Goal: Task Accomplishment & Management: Manage account settings

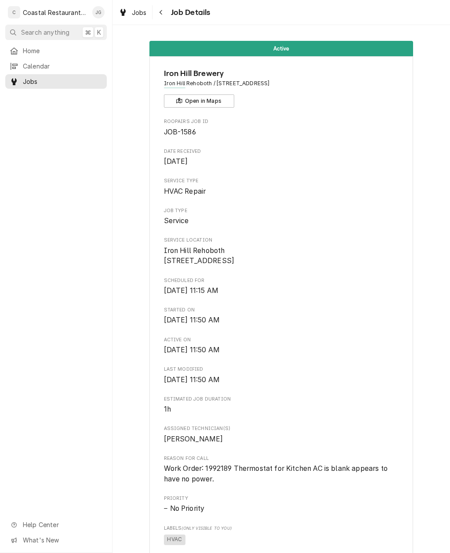
click at [310, 323] on span "Thu, Aug 28th, 2025 - 11:50 AM" at bounding box center [281, 320] width 235 height 11
click at [341, 314] on span "Started On" at bounding box center [281, 310] width 235 height 7
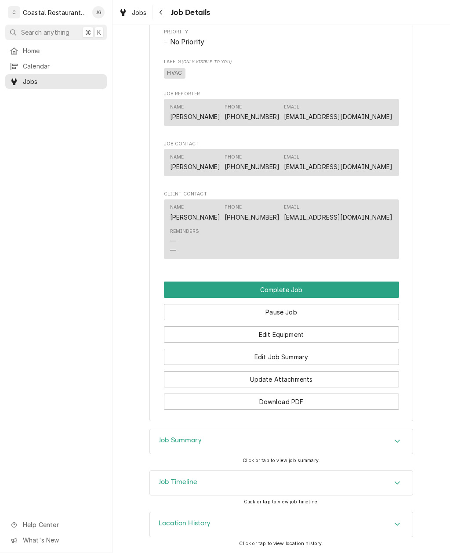
scroll to position [466, 0]
click at [300, 356] on button "Edit Job Summary" at bounding box center [281, 357] width 235 height 16
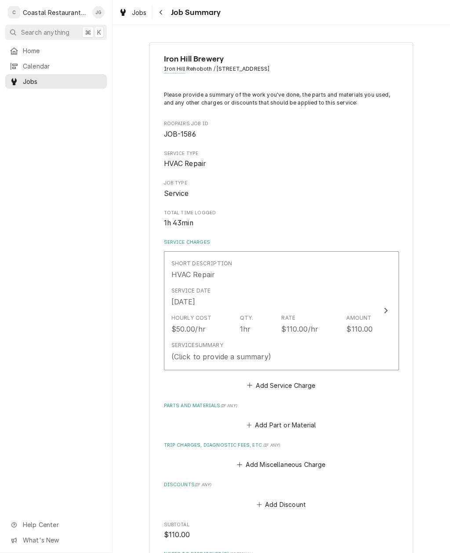
click at [241, 466] on button "Add Miscellaneous Charge" at bounding box center [280, 465] width 91 height 12
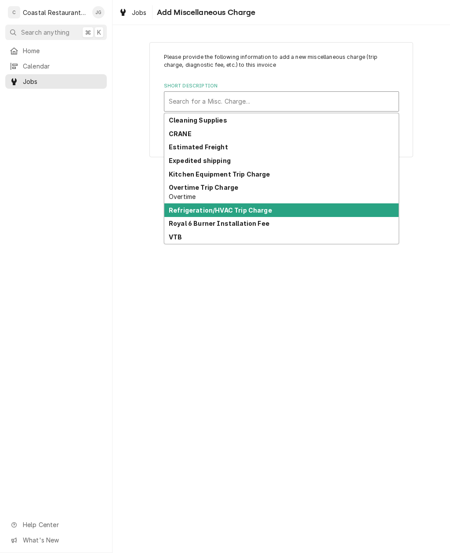
click at [257, 211] on strong "Refrigeration/HVAC Trip Charge" at bounding box center [220, 209] width 103 height 7
type textarea "x"
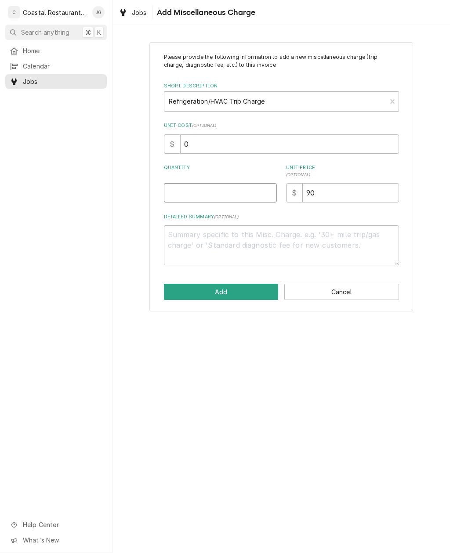
click at [223, 194] on input "Quantity" at bounding box center [220, 192] width 113 height 19
type input "1"
click at [228, 298] on button "Add" at bounding box center [221, 292] width 115 height 16
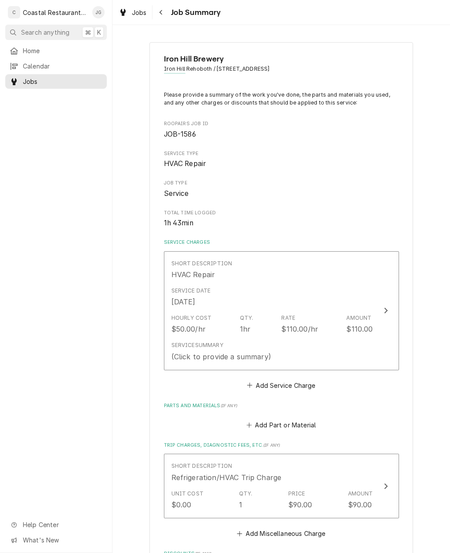
click at [304, 347] on div "Service Summary (Click to provide a summary)" at bounding box center [272, 351] width 202 height 27
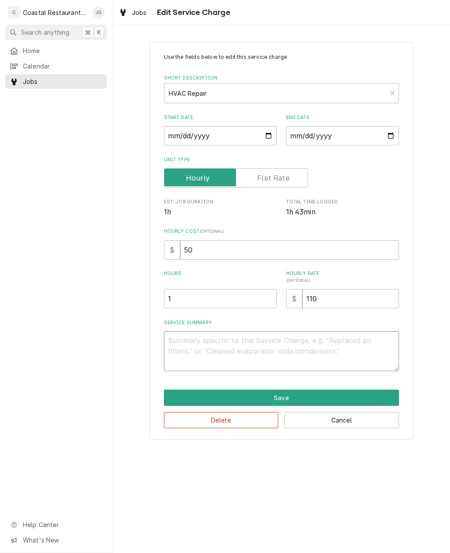
click at [223, 343] on textarea "Service Summary" at bounding box center [281, 351] width 235 height 40
type textarea "x"
type textarea "A"
type textarea "x"
type textarea "Arr"
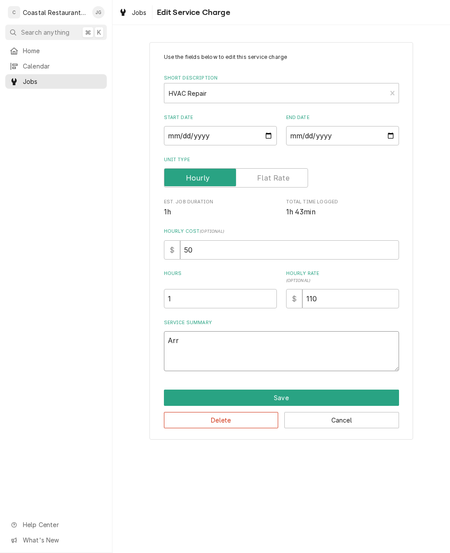
type textarea "x"
type textarea "Arriv"
type textarea "x"
type textarea "Arrived"
type textarea "x"
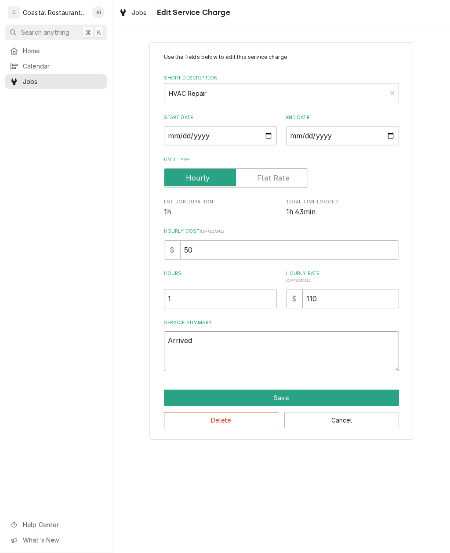
type textarea "Arrived on"
type textarea "x"
type textarea "Arrived on site"
type textarea "x"
type textarea "Arrived on site found"
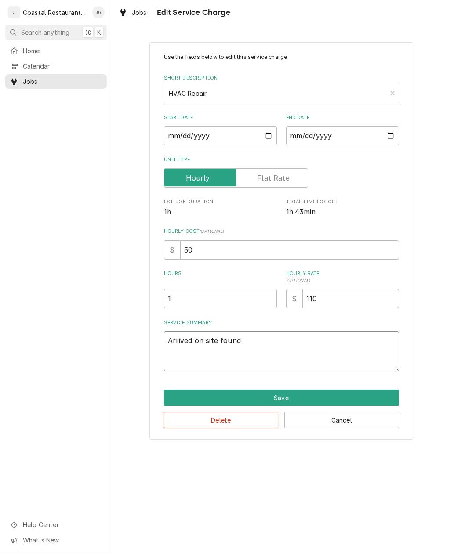
type textarea "x"
type textarea "Arrived on site found thermostat"
type textarea "x"
type textarea "Arrived on site found thermostat blank"
type textarea "x"
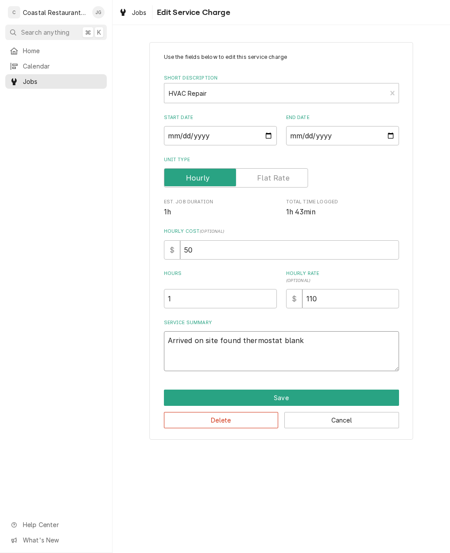
type textarea "Arrived on site found thermostat blank for"
type textarea "x"
type textarea "Arrived on site found thermostat blank for prep kitchen"
type textarea "x"
type textarea "Arrived on site found thermostat blank for prep"
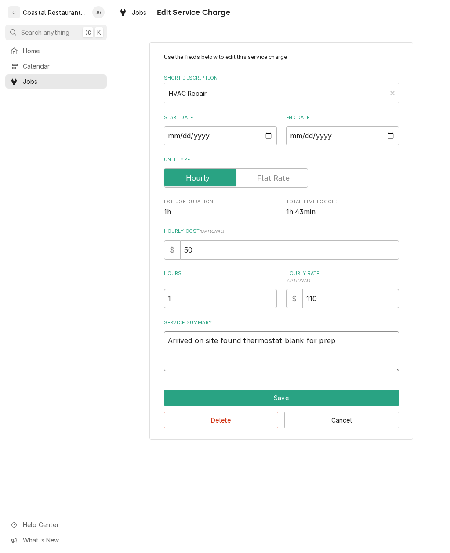
type textarea "x"
type textarea "Arrived on site found thermostat blank for"
type textarea "x"
type textarea "Arrived on site found thermostat blank"
type textarea "x"
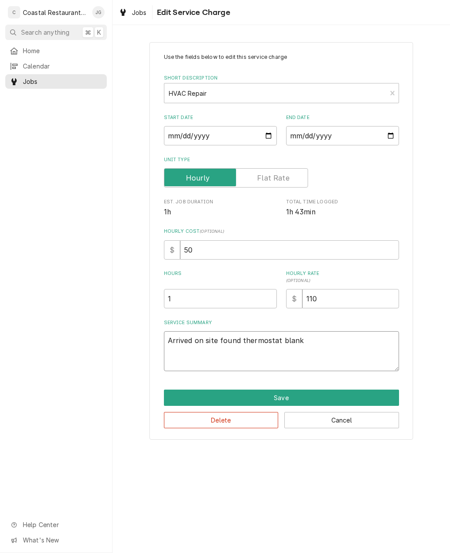
type textarea "Arrived on site found thermostat"
type textarea "x"
type textarea "Arrived on site found"
type textarea "x"
type textarea "Arrived on site found pre"
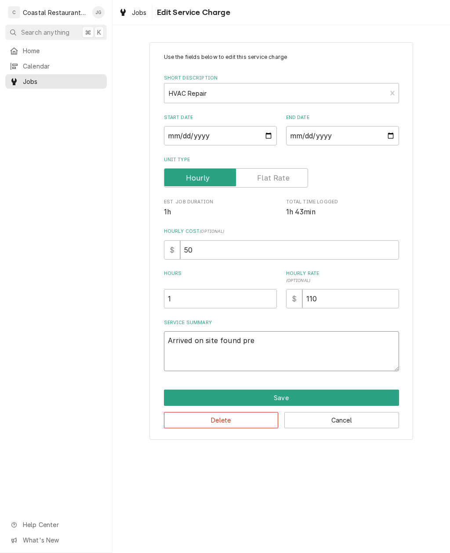
type textarea "x"
type textarea "Arrived on site found pre-"
type textarea "x"
type textarea "Arrived on site found prep kitchen"
type textarea "x"
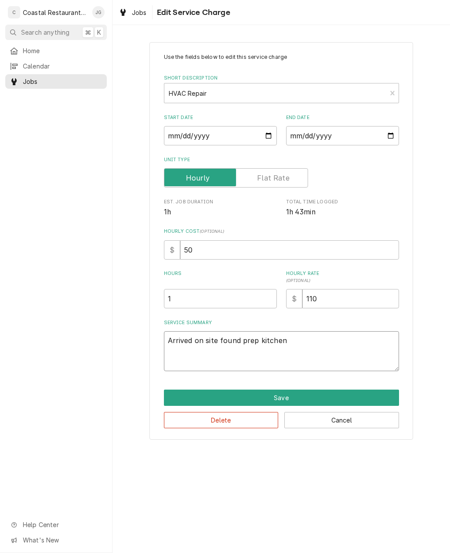
type textarea "Arrived on site found prep kitchen thermostat"
type textarea "x"
type textarea "Arrived on site found prep, kitchen thermostat blank"
type textarea "x"
type textarea "Arrived on site found prep kitchen thermostat blank, checked"
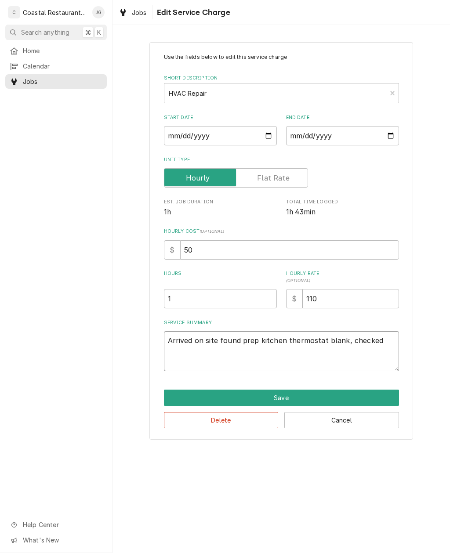
type textarea "x"
type textarea "Arrived on site found prep, kitchen thermostat, blank, checked break"
type textarea "x"
type textarea "Arrived on site found prep, kitchen, thermostat, blank, checked breaker"
type textarea "x"
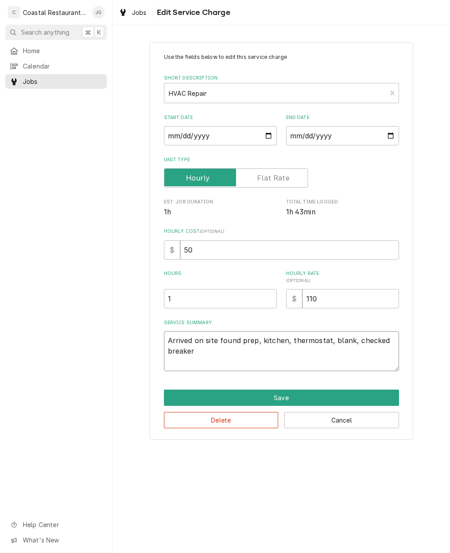
type textarea "Arrived on site found prep, kitchen, thermostat, blank, checked breaker found o…"
type textarea "x"
type textarea "Arrived on site found prep, kitchen, thermostat, blank, checked breaker found o…"
type textarea "x"
type textarea "Arrived on site found prep, kitchen, thermostat, blank, checked breaker found o…"
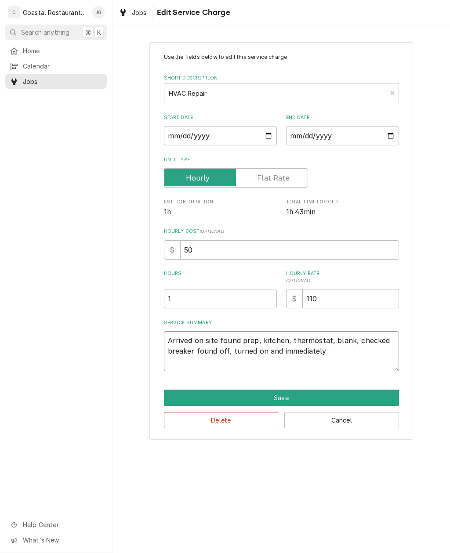
type textarea "x"
type textarea "Arrived on site found prep, kitchen, thermostat, blank, checked breaker found o…"
type textarea "x"
type textarea "Arrived on site found prep, kitchen, thermostat, blank, checked breaker found o…"
type textarea "x"
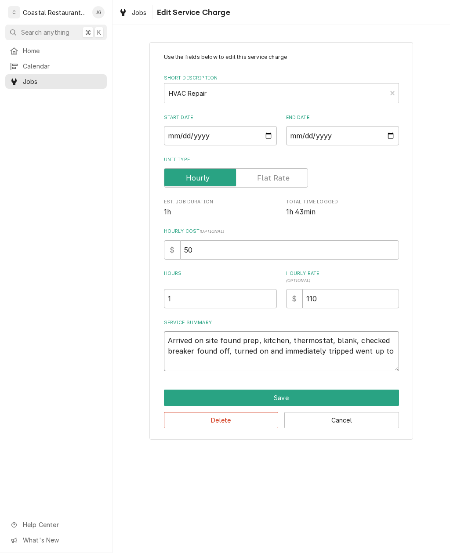
type textarea "Arrived on site found prep, kitchen, thermostat, blank, checked breaker found o…"
type textarea "x"
type textarea "Arrived on site found prep, kitchen, thermostat, blank, checked breaker found o…"
type textarea "x"
type textarea "Arrived on site found prep, kitchen, thermostat, blank, checked breaker found o…"
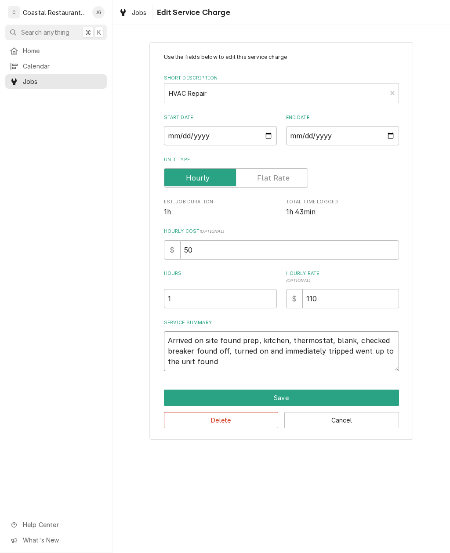
type textarea "x"
type textarea "Arrived on site found prep, kitchen, thermostat, blank, checked breaker found o…"
type textarea "x"
type textarea "Arrived on site found prep, kitchen, thermostat, blank, checked breaker found o…"
type textarea "x"
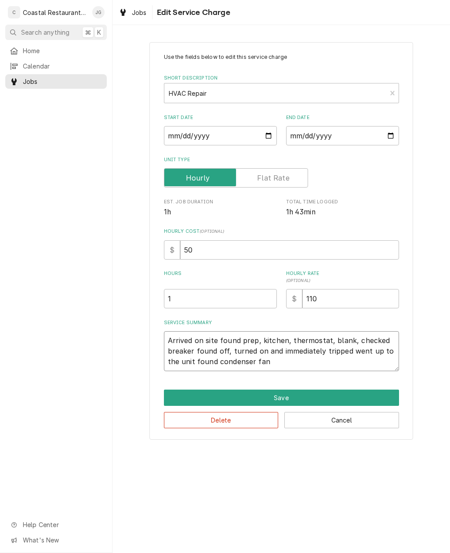
type textarea "Arrived on site found prep, kitchen, thermostat, blank, checked breaker found o…"
type textarea "x"
type textarea "Arrived on site found prep, kitchen, thermostat, blank, checked breaker found o…"
type textarea "x"
type textarea "Arrived on site found prep, kitchen, thermostat, blank, checked breaker found o…"
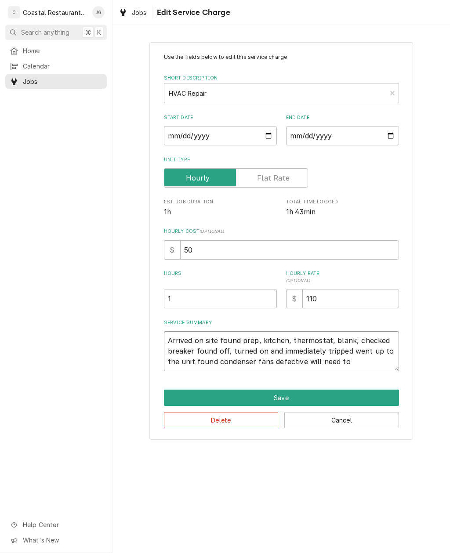
type textarea "x"
type textarea "Arrived on site found prep, kitchen, thermostat, blank, checked breaker found o…"
type textarea "x"
type textarea "Arrived on site found prep, kitchen, thermostat, blank, checked breaker found o…"
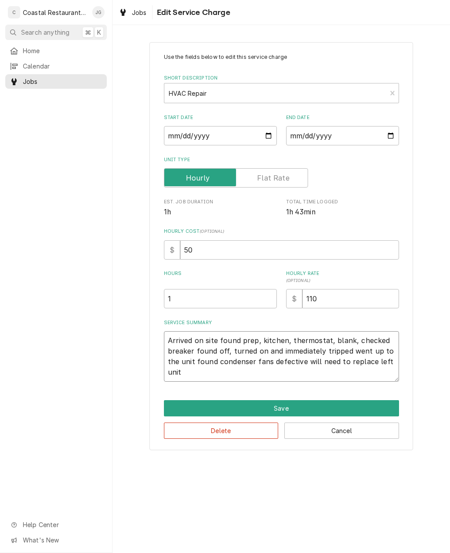
type textarea "x"
type textarea "Arrived on site found prep, kitchen, thermostat, blank, checked breaker found o…"
type textarea "x"
type textarea "Arrived on site found prep, kitchen, thermostat, blank, checked breaker found o…"
type textarea "x"
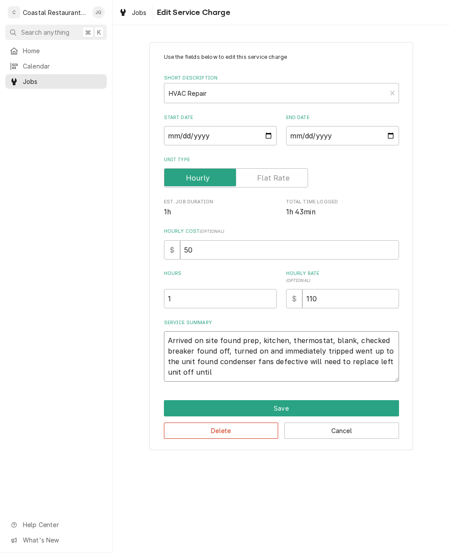
type textarea "Arrived on site found prep, kitchen, thermostat, blank, checked breaker found o…"
type textarea "x"
type textarea "Arrived on site found prep, kitchen, thermostat, blank, checked breaker found o…"
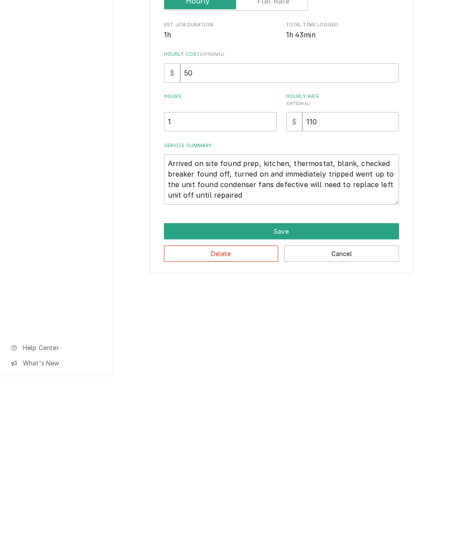
click at [313, 400] on button "Save" at bounding box center [281, 408] width 235 height 16
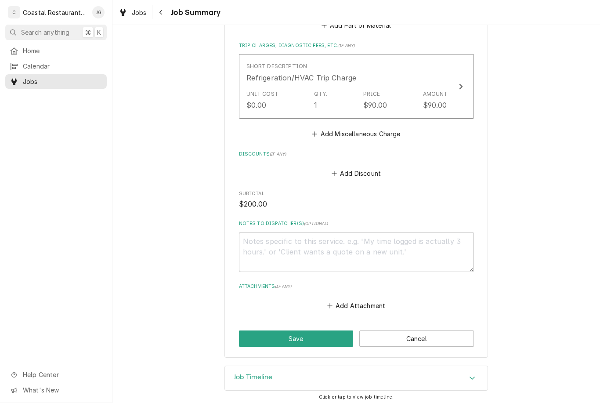
scroll to position [430, 0]
click at [322, 334] on button "Save" at bounding box center [296, 339] width 115 height 16
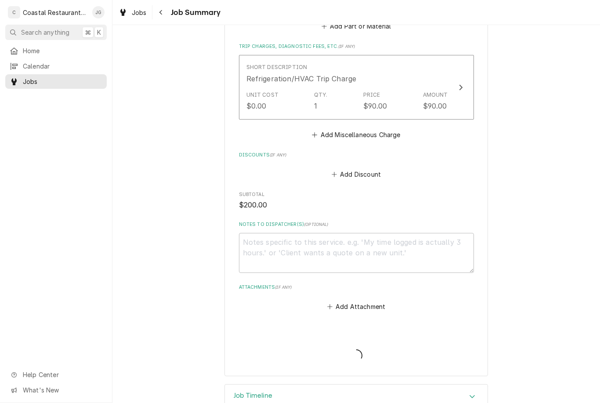
type textarea "x"
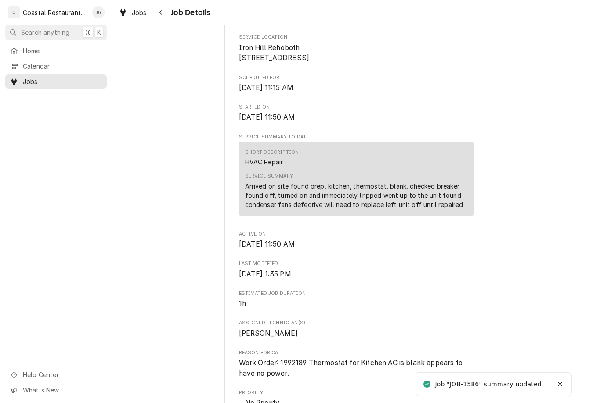
scroll to position [213, 0]
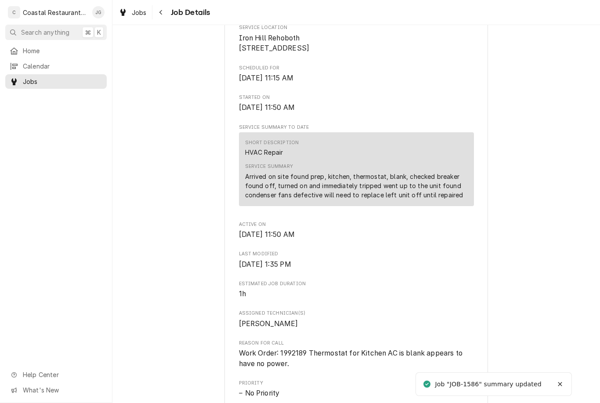
click at [367, 188] on div "Arrived on site found prep, kitchen, thermostat, blank, checked breaker found o…" at bounding box center [356, 186] width 223 height 28
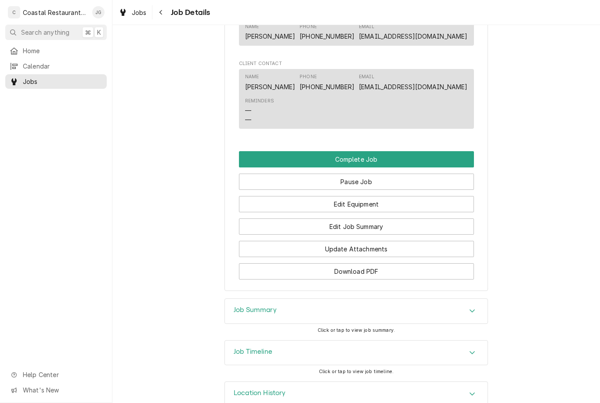
scroll to position [675, 0]
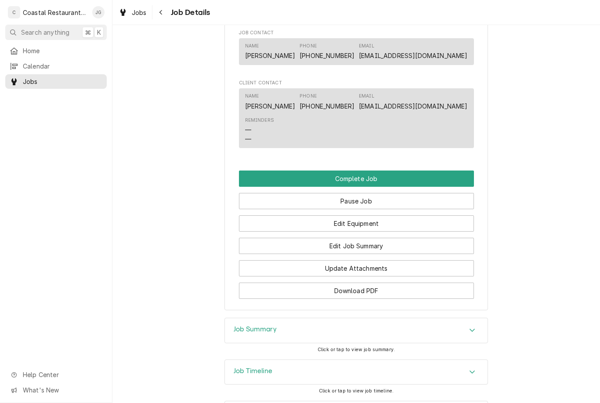
click at [387, 245] on button "Edit Job Summary" at bounding box center [356, 246] width 235 height 16
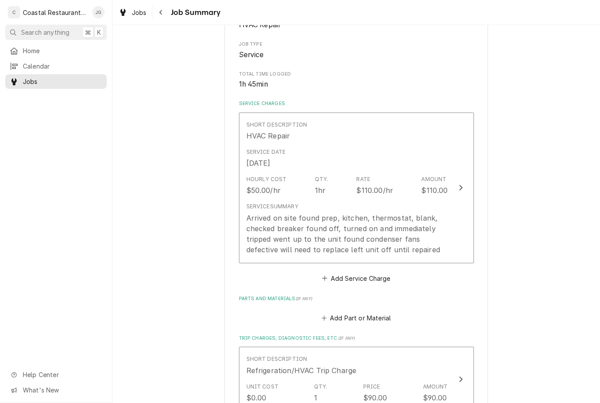
scroll to position [143, 0]
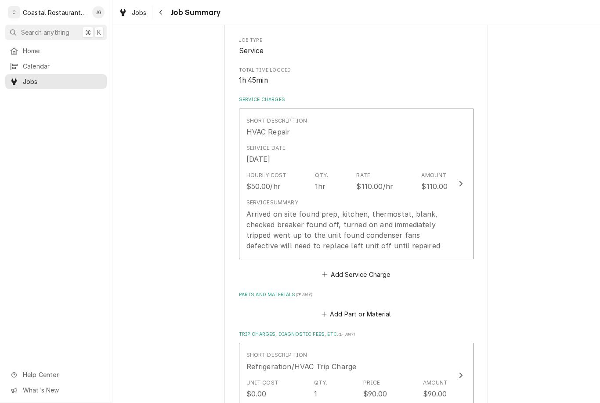
click at [388, 209] on div "Arrived on site found prep, kitchen, thermostat, blank, checked breaker found o…" at bounding box center [347, 230] width 202 height 42
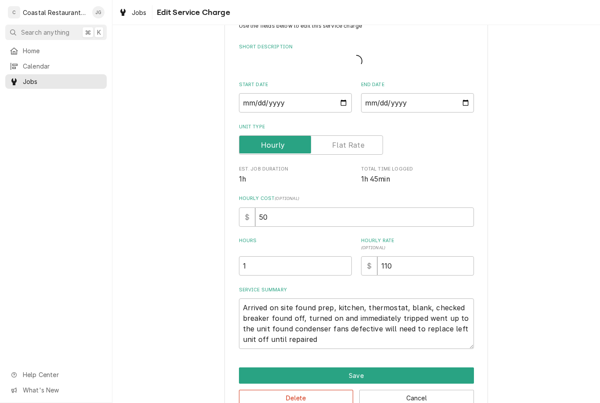
type textarea "x"
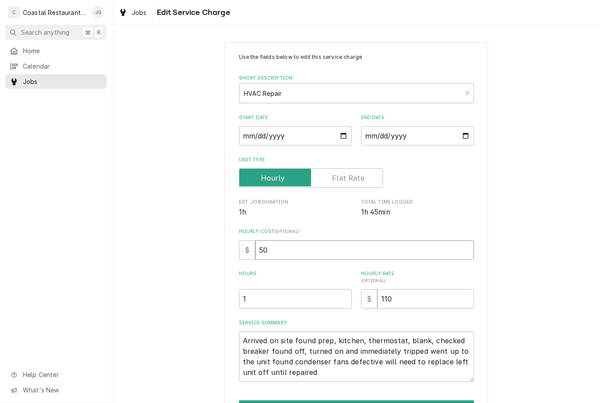
click at [348, 249] on input "50" at bounding box center [364, 249] width 219 height 19
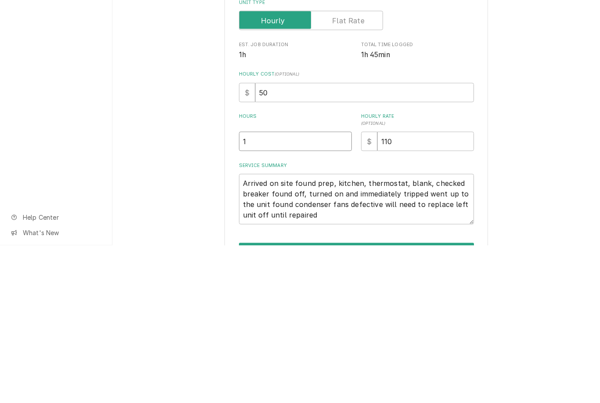
click at [304, 289] on input "1" at bounding box center [295, 298] width 113 height 19
type textarea "x"
type input "2"
type textarea "x"
type input "2"
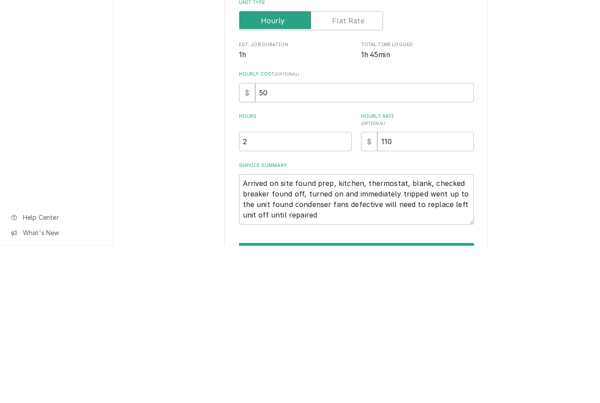
click at [514, 133] on div "Use the fields below to edit this service charge Short Description HVAC Repair …" at bounding box center [356, 245] width 488 height 423
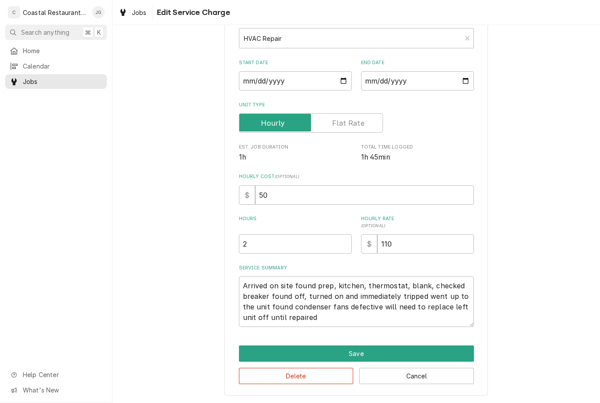
scroll to position [54, 0]
click at [394, 346] on button "Save" at bounding box center [356, 354] width 235 height 16
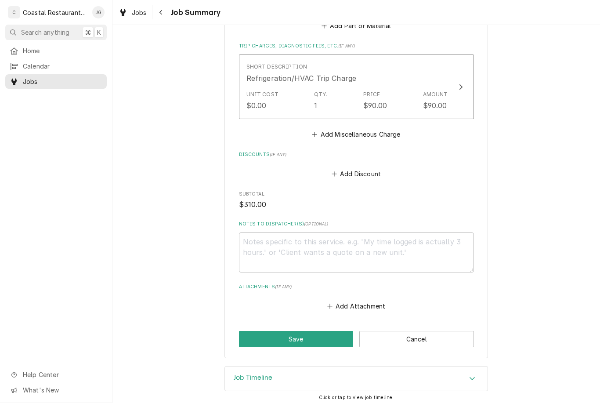
scroll to position [430, 0]
click at [282, 338] on button "Save" at bounding box center [296, 339] width 115 height 16
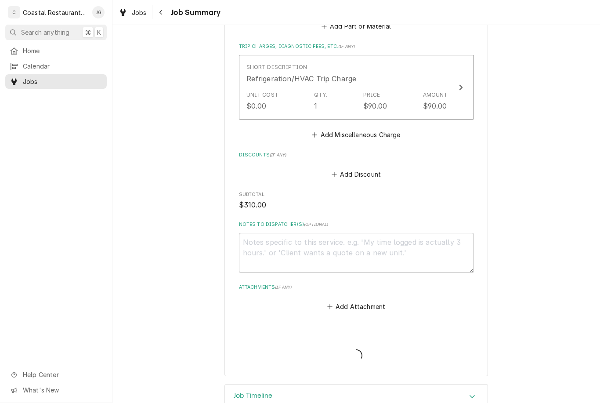
type textarea "x"
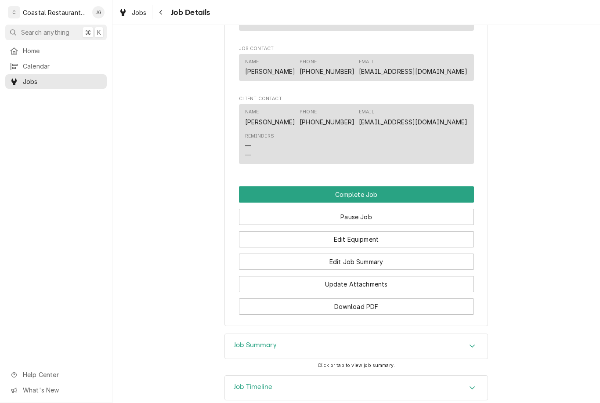
scroll to position [662, 0]
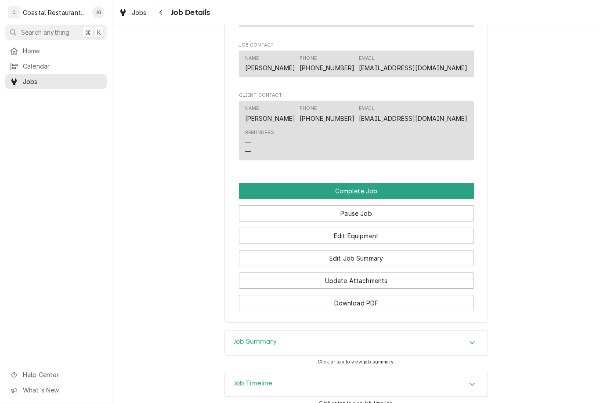
click at [399, 210] on button "Pause Job" at bounding box center [356, 213] width 235 height 16
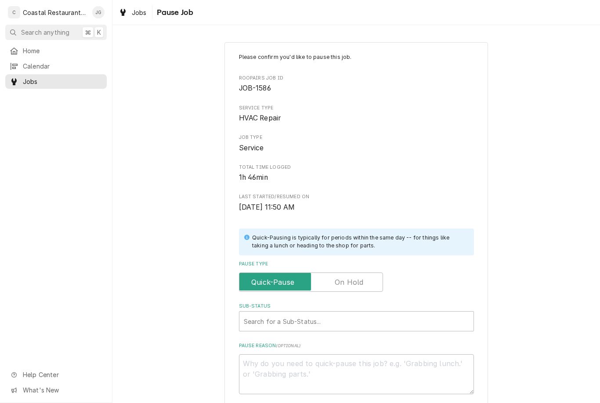
click at [365, 282] on input "Pause Type" at bounding box center [311, 281] width 136 height 19
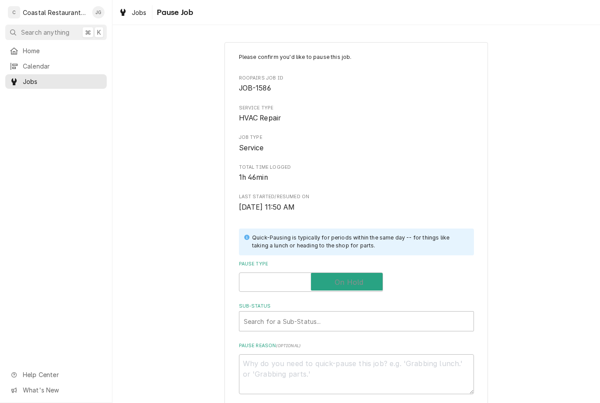
checkbox input "true"
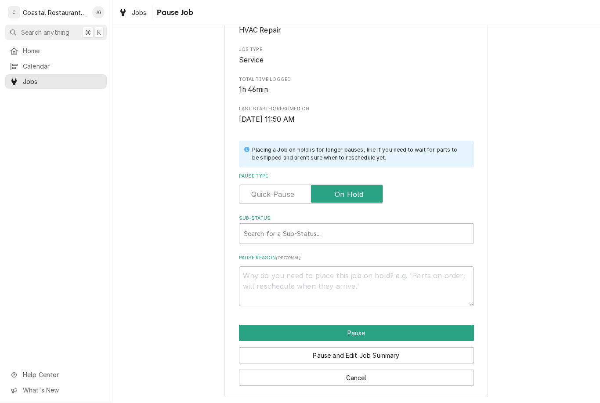
scroll to position [87, 0]
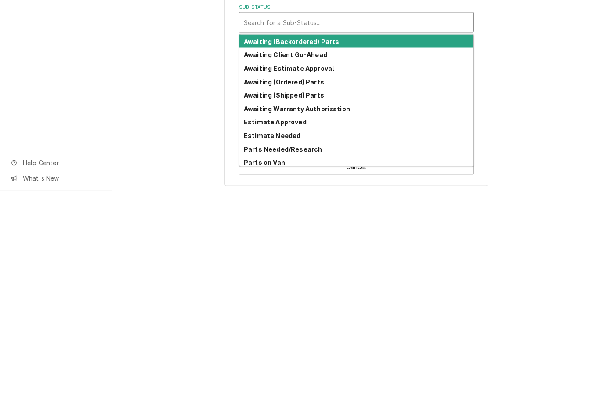
click at [326, 260] on div "Awaiting Client Go-Ahead" at bounding box center [356, 267] width 234 height 14
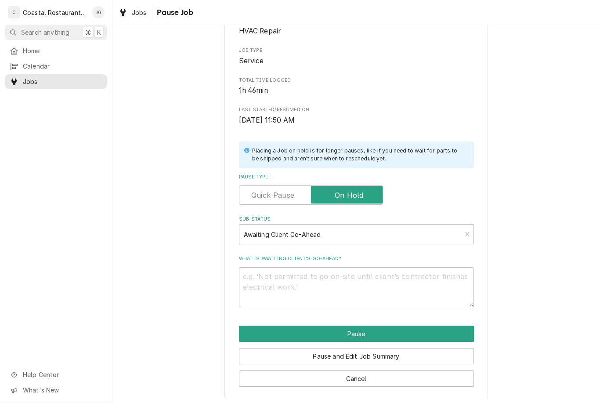
click at [419, 326] on button "Pause" at bounding box center [356, 333] width 235 height 16
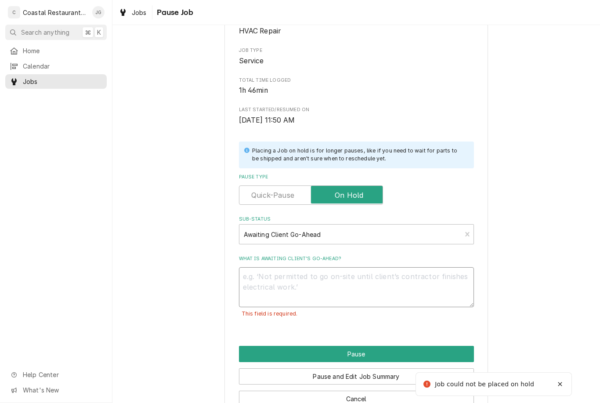
click at [367, 282] on textarea "What is awaiting client’s go-ahead?" at bounding box center [356, 287] width 235 height 40
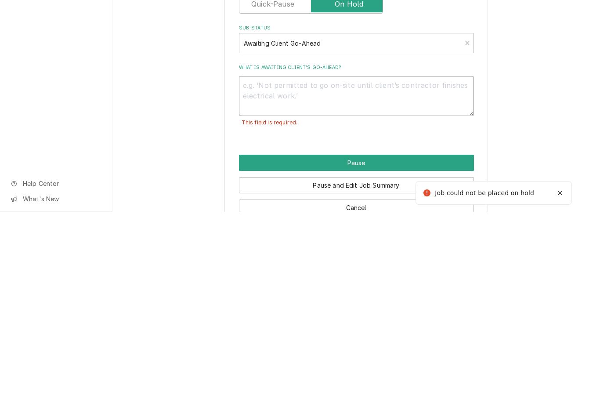
type textarea "x"
type textarea "Ne"
type textarea "x"
type textarea "Nee"
type textarea "x"
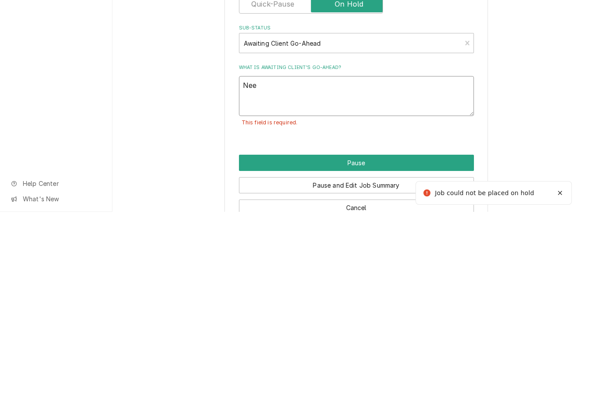
type textarea "Need"
type textarea "x"
type textarea "Ne"
type textarea "x"
type textarea "N"
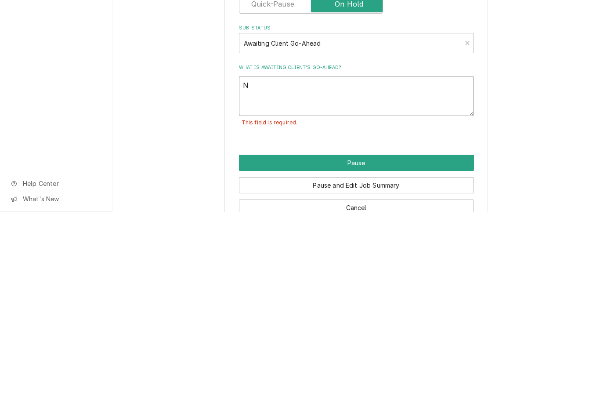
type textarea "x"
type textarea "W"
type textarea "x"
type textarea "Wai"
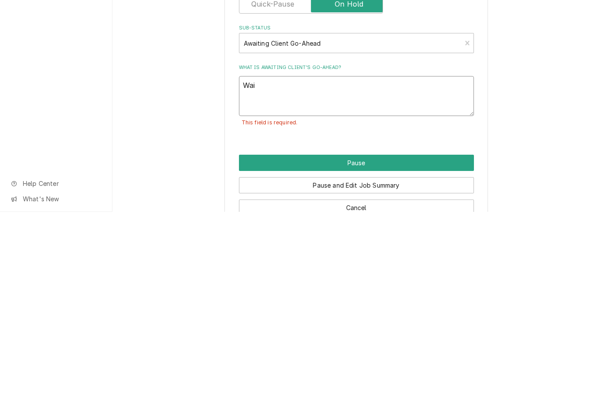
type textarea "x"
type textarea "Wain"
type textarea "x"
type textarea "Wai"
type textarea "x"
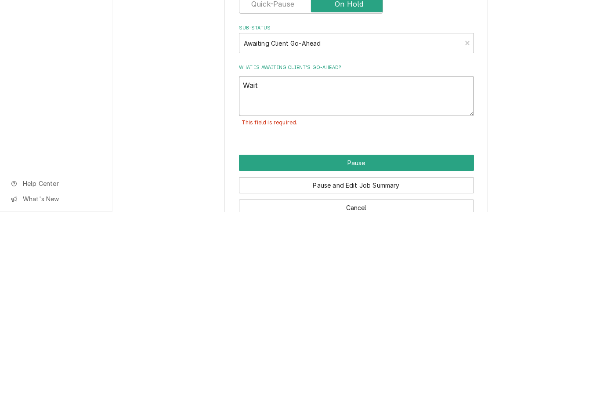
type textarea "Waiti"
type textarea "x"
type textarea "Waitin"
type textarea "x"
type textarea "Waiting"
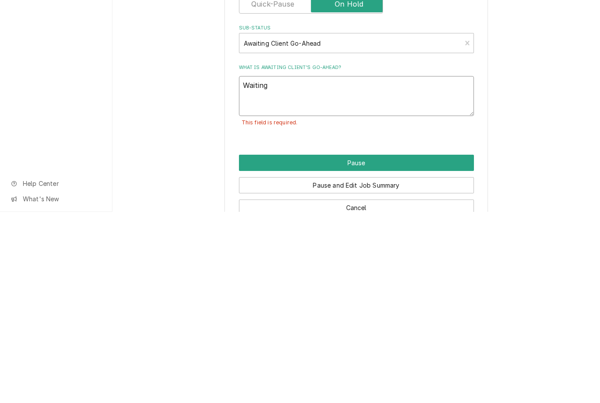
type textarea "x"
type textarea "Waiting"
type textarea "x"
type textarea "Waiting o"
type textarea "x"
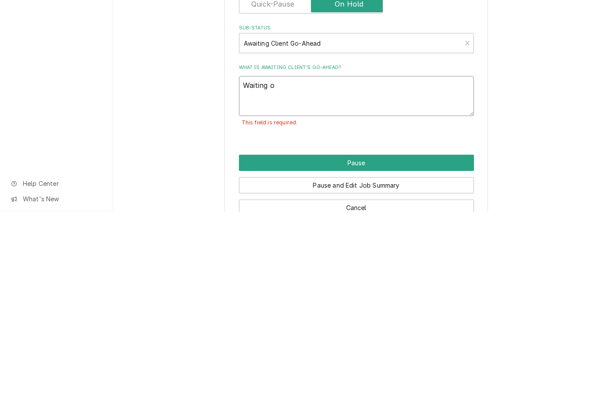
type textarea "Waiting on"
type textarea "x"
type textarea "Waiting on"
type textarea "x"
type textarea "Waiting on c"
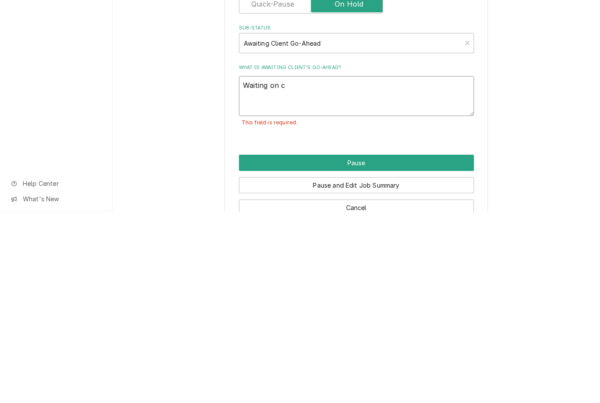
type textarea "x"
type textarea "Waiting on cu"
type textarea "x"
type textarea "Waiting on cus"
type textarea "x"
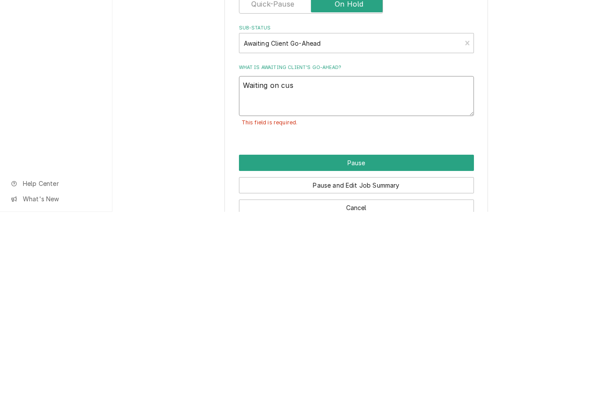
type textarea "Waiting on customer"
type textarea "x"
type textarea "Waiting on customer a"
type textarea "x"
type textarea "Waiting on customer ap"
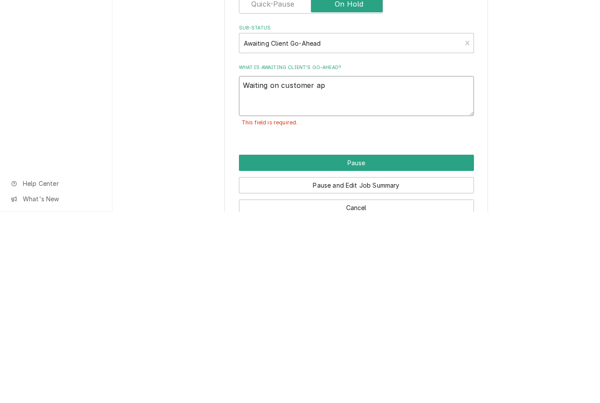
type textarea "x"
type textarea "Waiting on customer app"
type textarea "x"
type textarea "Waiting on customer approval"
type textarea "x"
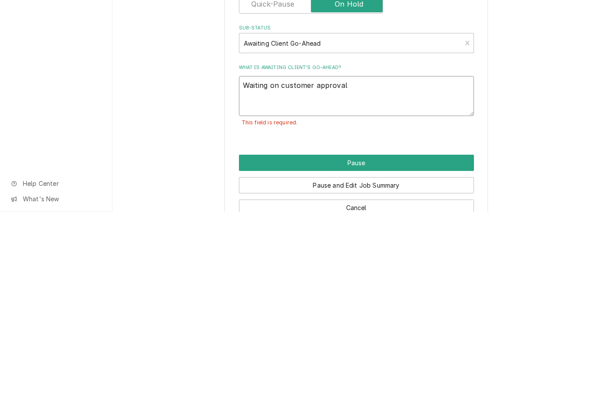
type textarea "Waiting on customer approval"
click at [390, 346] on button "Pause" at bounding box center [356, 354] width 235 height 16
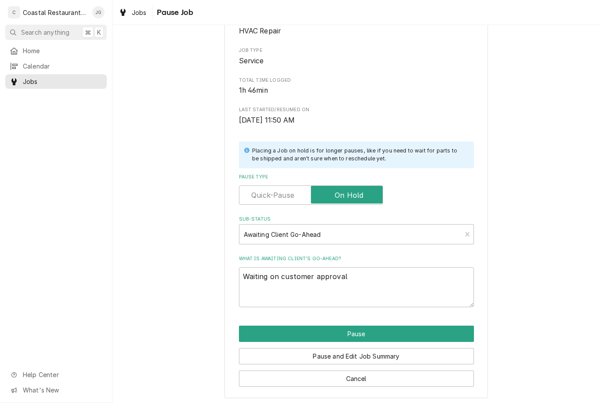
type textarea "x"
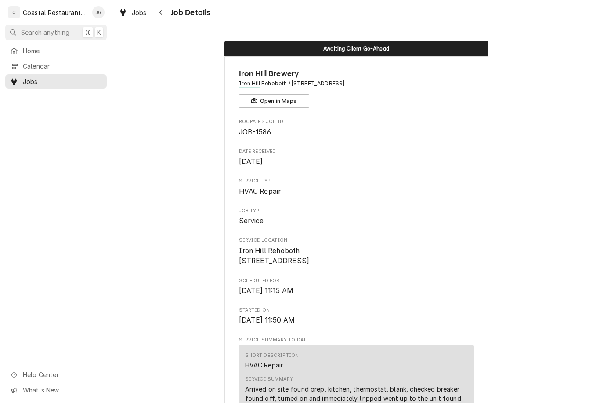
click at [57, 52] on span "Home" at bounding box center [63, 50] width 80 height 9
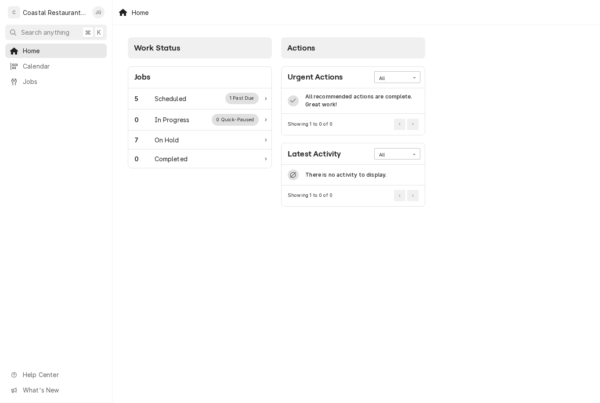
click at [199, 107] on div "5 Scheduled 1 Past Due" at bounding box center [199, 98] width 143 height 21
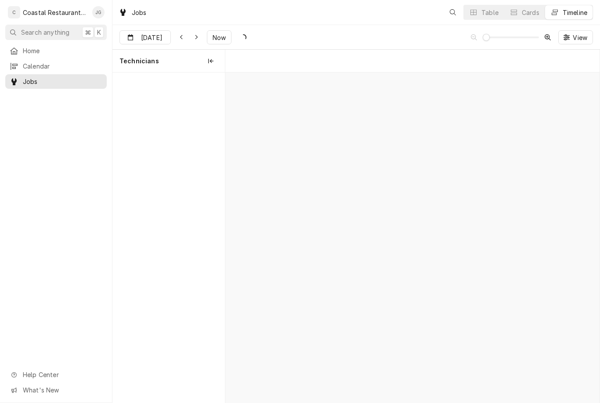
scroll to position [0, 7410]
click at [442, 94] on div "Hood Repair" at bounding box center [440, 93] width 21 height 7
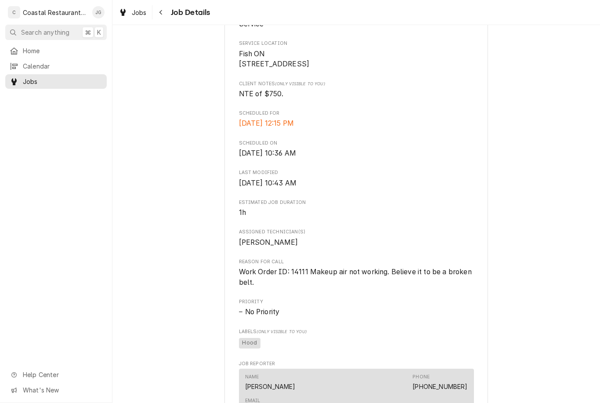
scroll to position [199, 0]
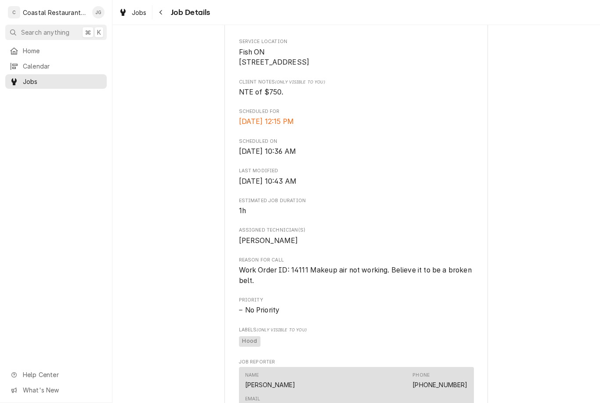
click at [39, 55] on link "Home" at bounding box center [55, 50] width 101 height 14
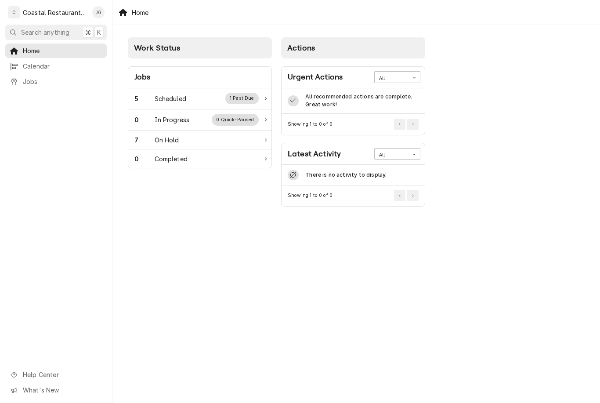
click at [189, 98] on div "5 Scheduled 1 Past Due" at bounding box center [196, 98] width 124 height 11
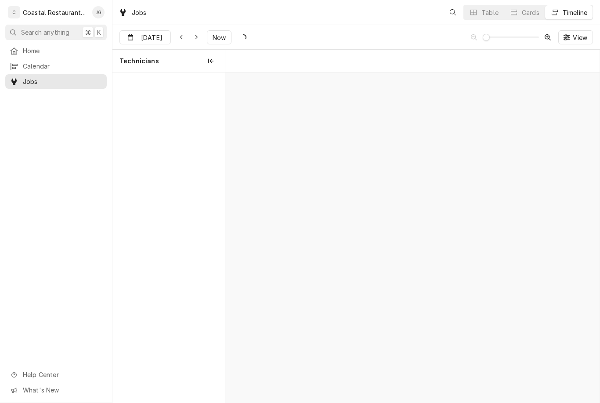
scroll to position [0, 7410]
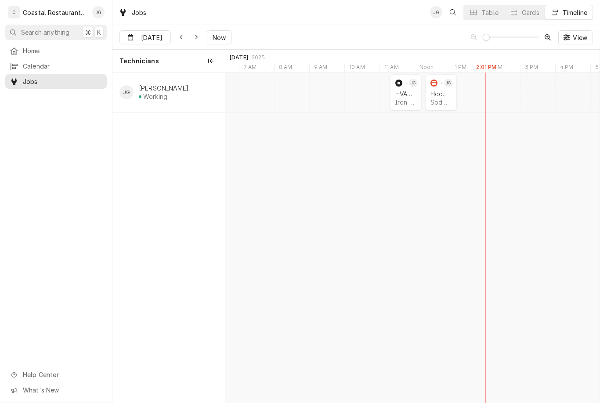
click at [440, 100] on div "Sodel Concepts | Lewes, 19958" at bounding box center [440, 101] width 21 height 7
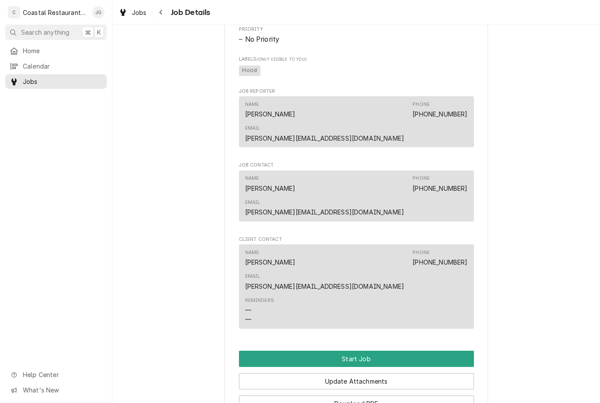
scroll to position [467, 0]
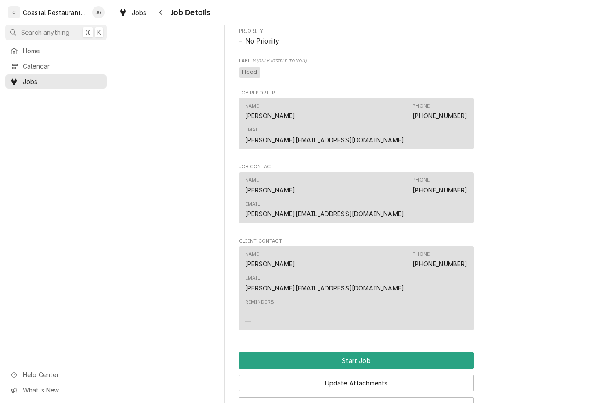
click at [356, 352] on button "Start Job" at bounding box center [356, 360] width 235 height 16
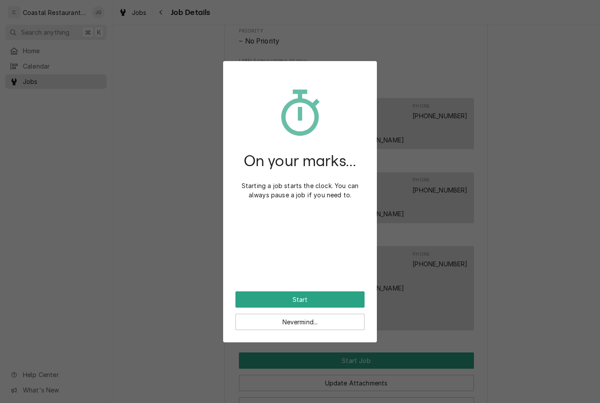
click at [319, 298] on button "Start" at bounding box center [299, 299] width 129 height 16
